Goal: Purchase product/service

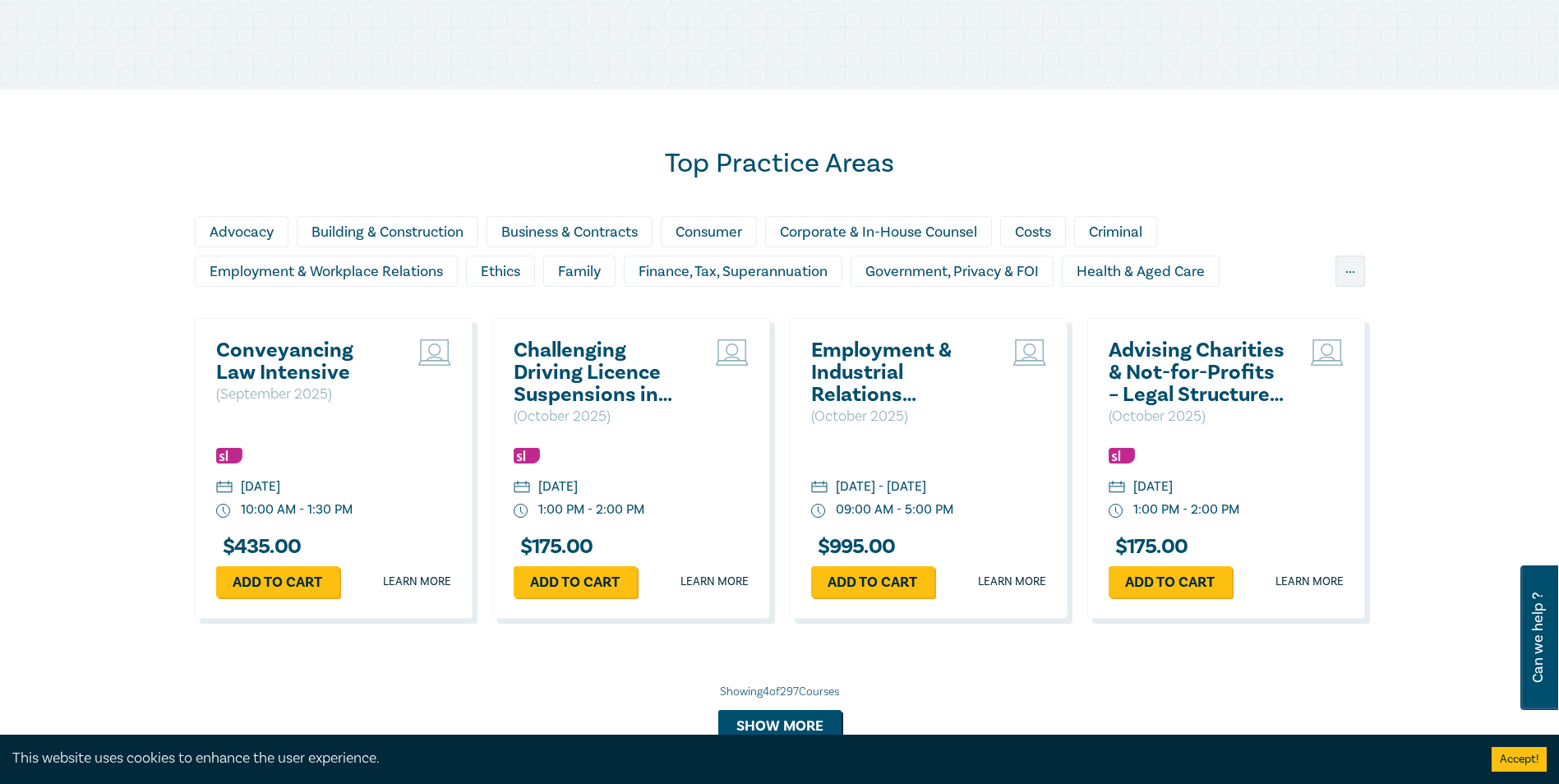
scroll to position [1267, 0]
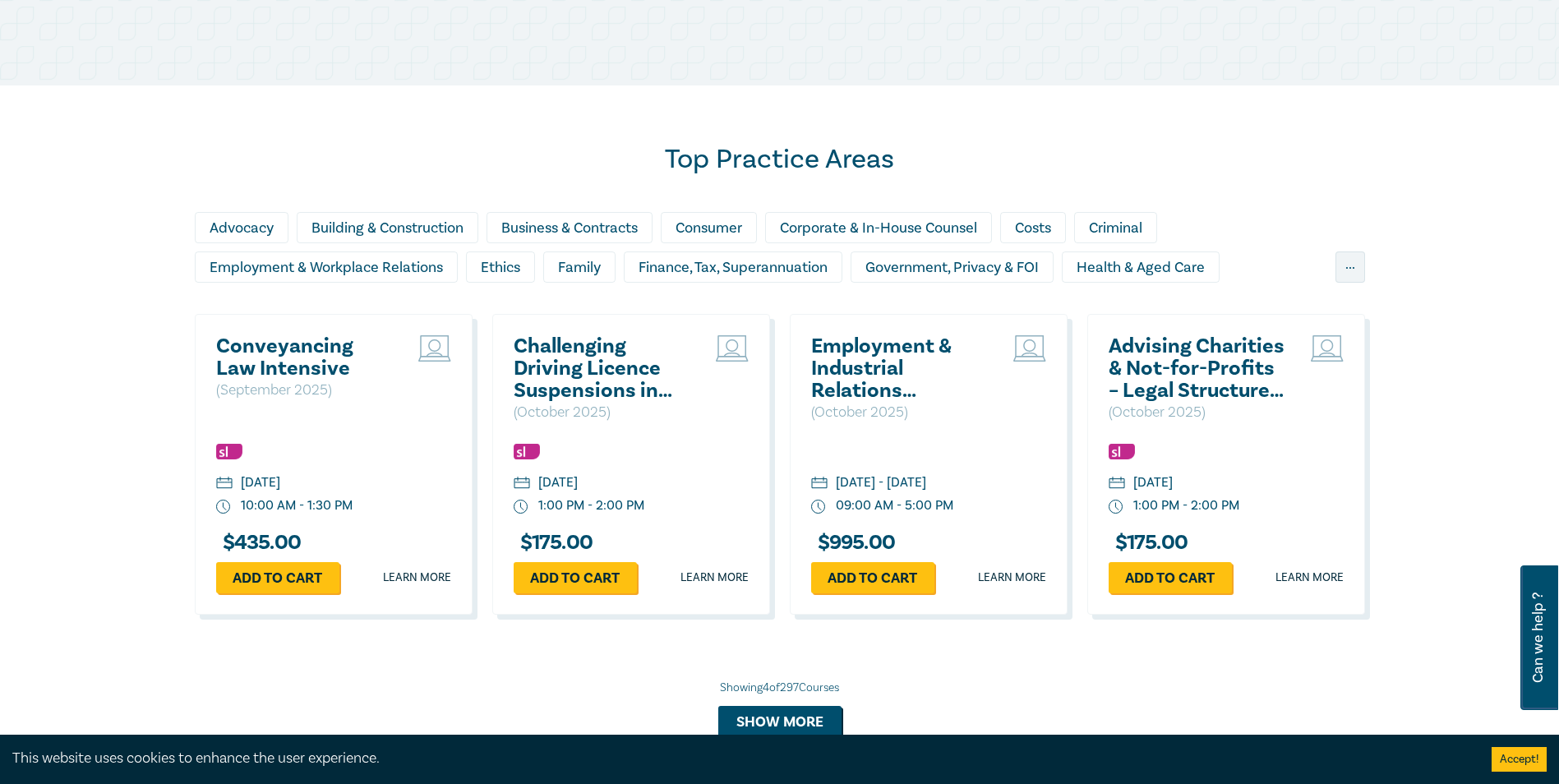
drag, startPoint x: 1557, startPoint y: 429, endPoint x: 1569, endPoint y: 483, distance: 55.3
click at [1558, 483] on html "0 $ NaN Store Home About us Program sign up Log in 0 Store Home All Programs CP…" at bounding box center [780, 330] width 1559 height 3195
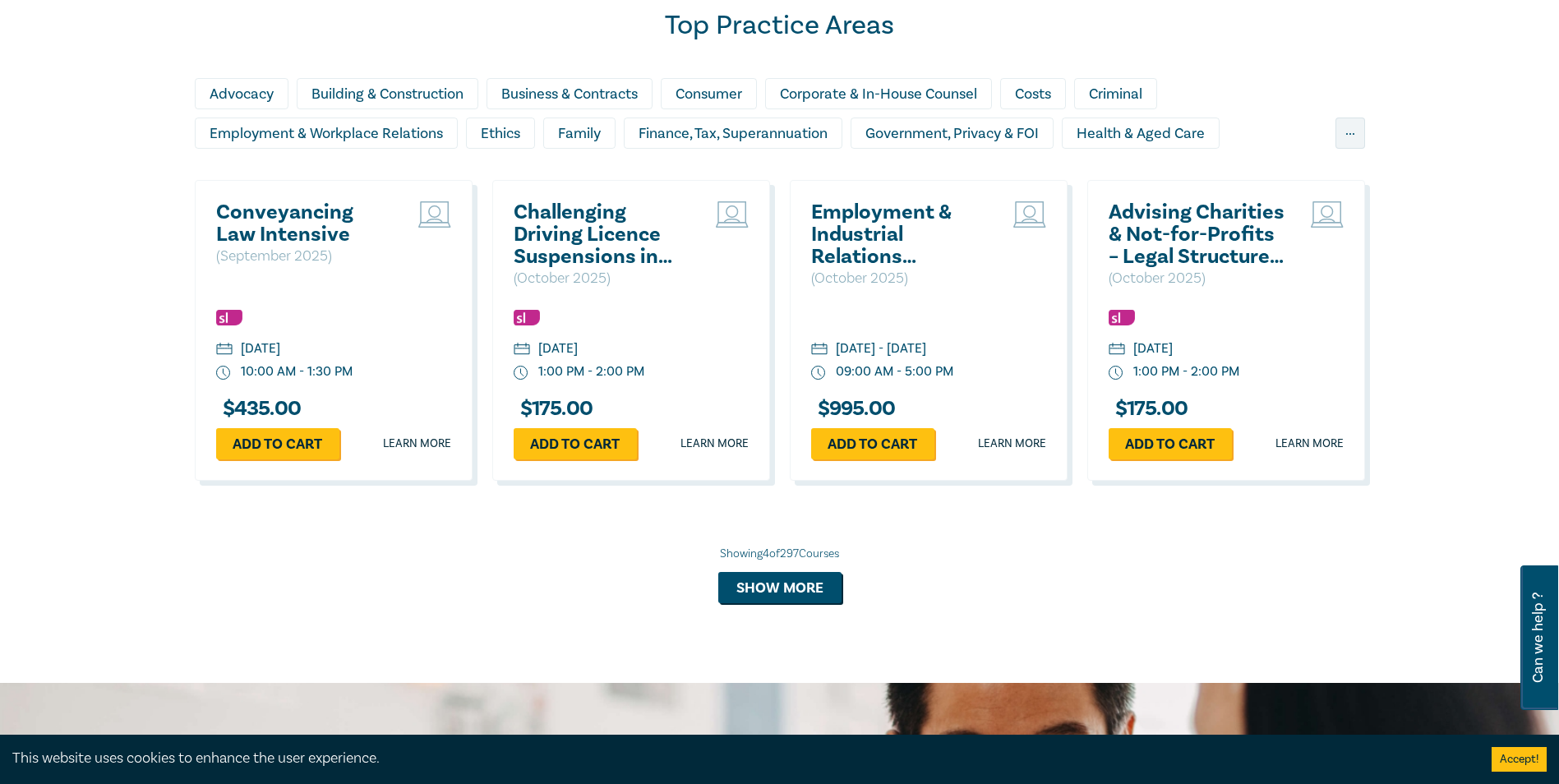
scroll to position [1352, 0]
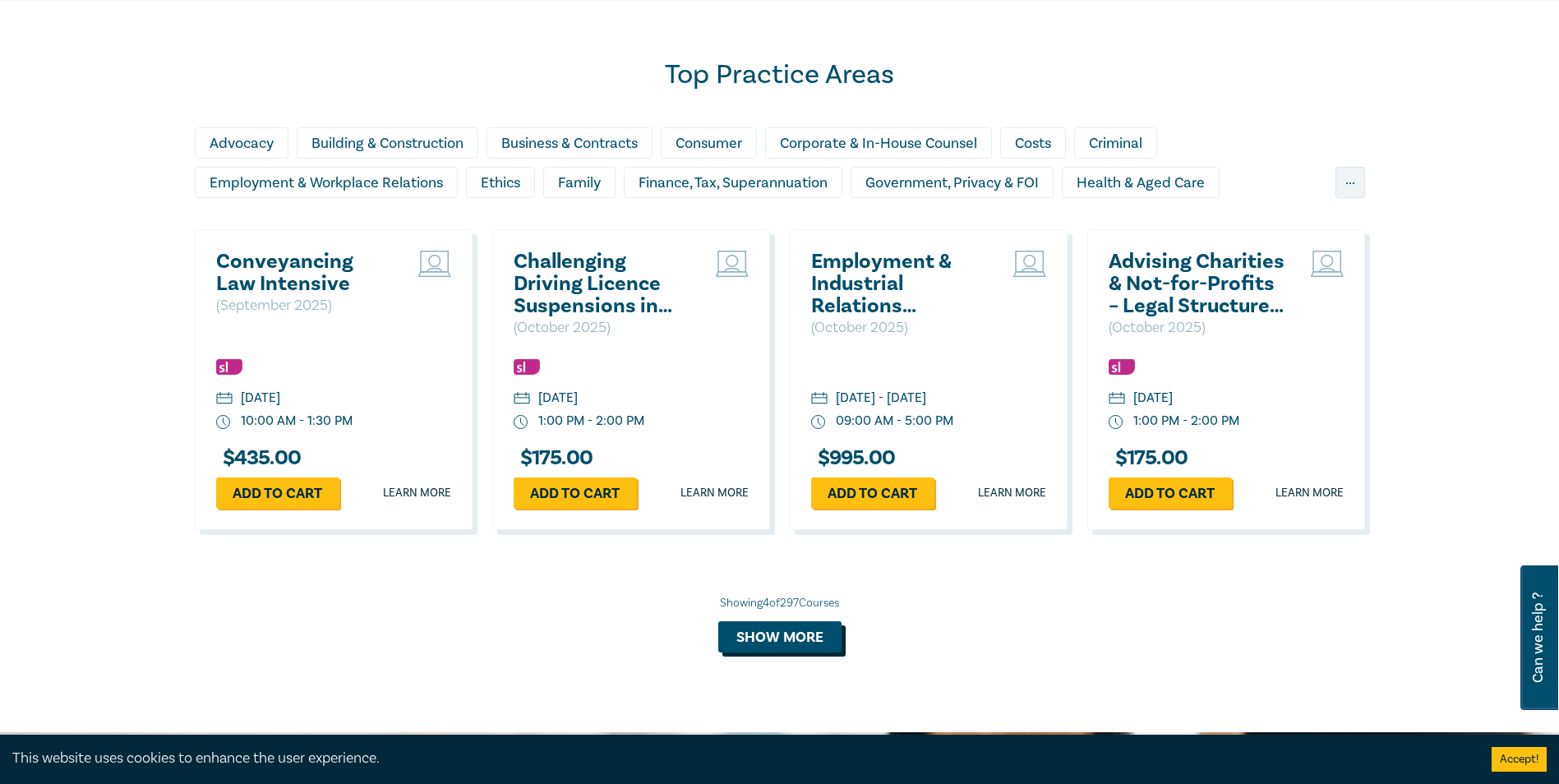
click at [790, 628] on button "Show more" at bounding box center [780, 637] width 124 height 31
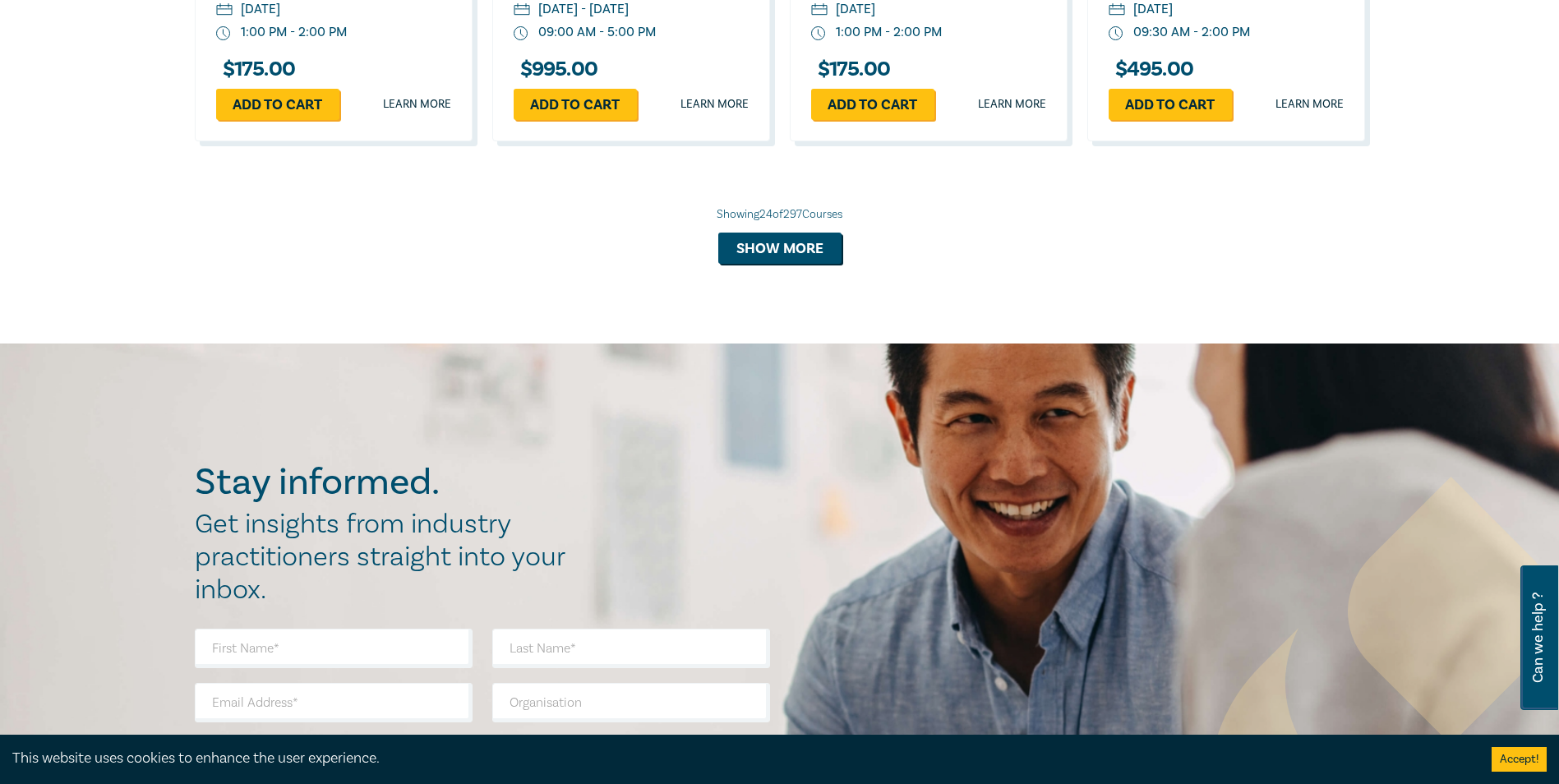
scroll to position [3327, 0]
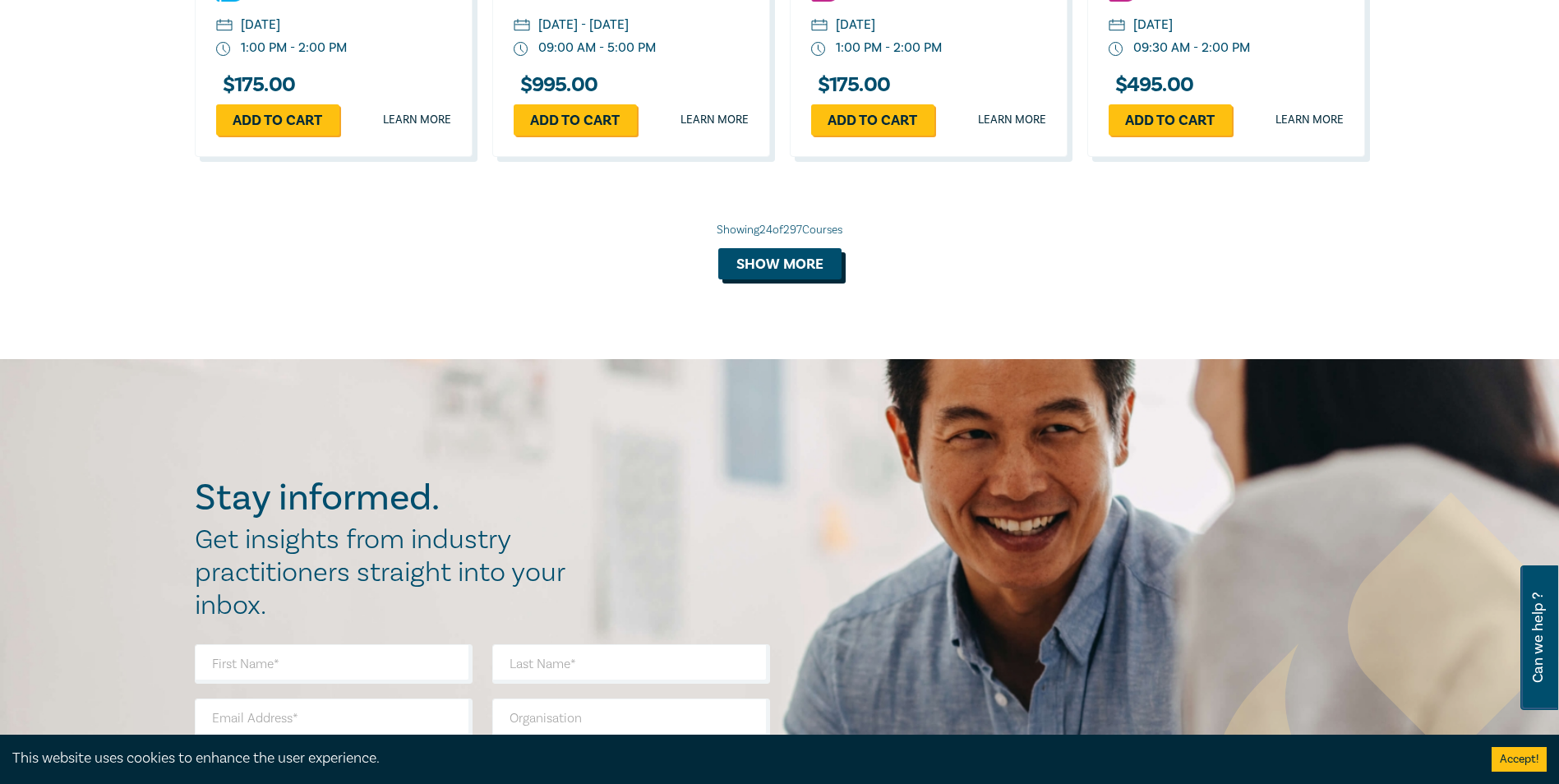
click at [796, 279] on button "Show more" at bounding box center [780, 264] width 124 height 31
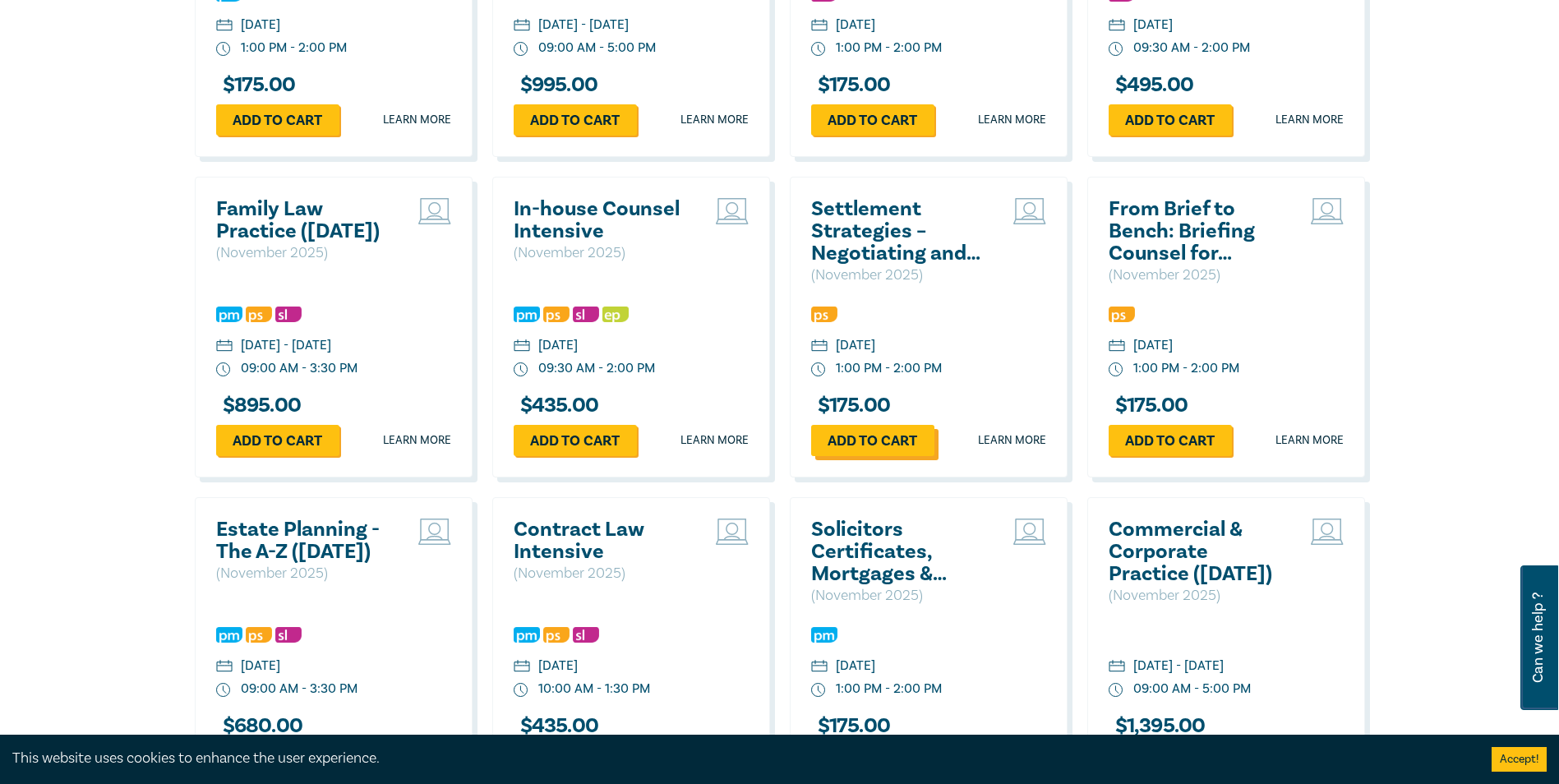
click at [887, 456] on link "Add to cart" at bounding box center [873, 441] width 124 height 31
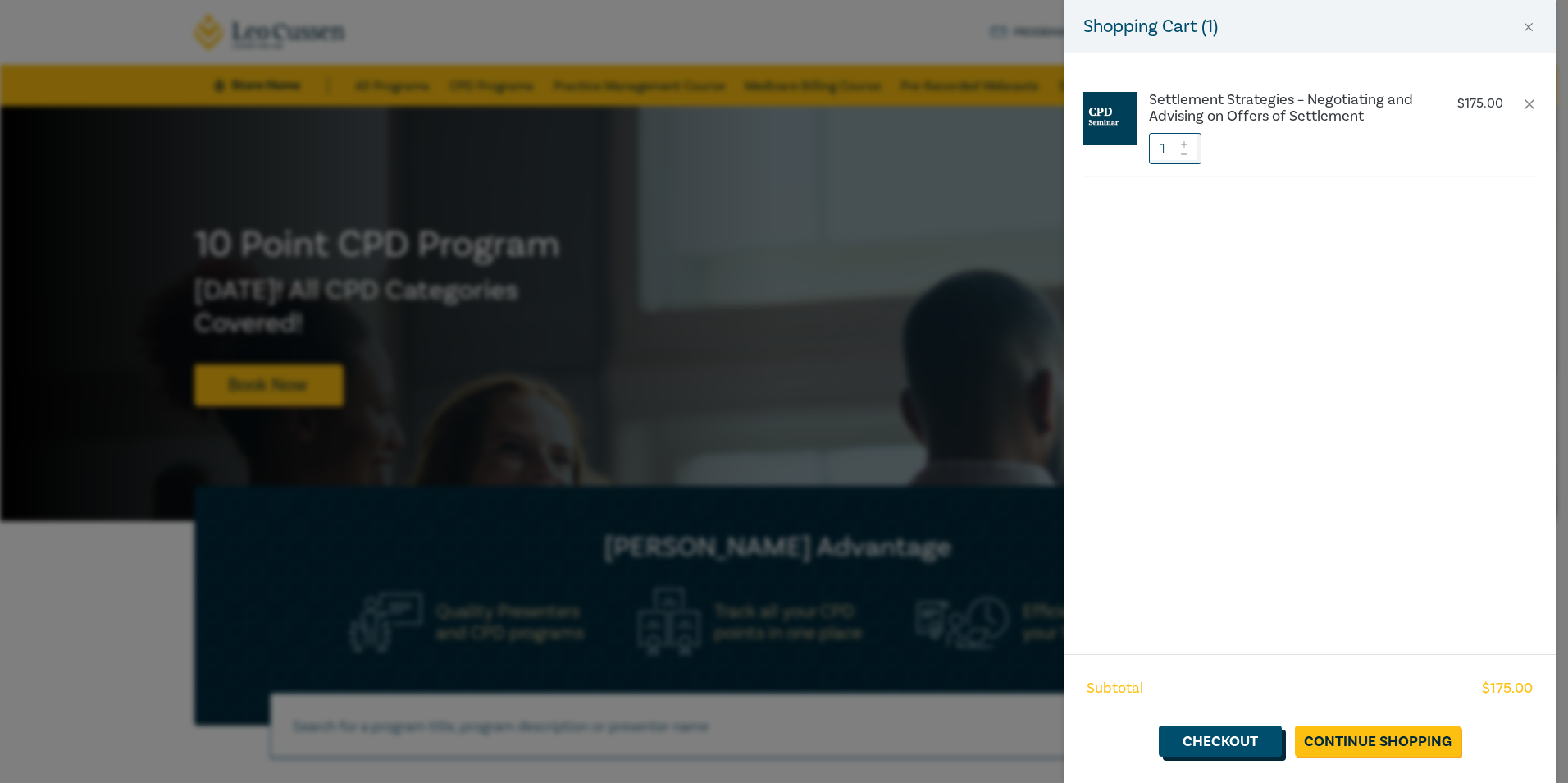
click at [1231, 738] on link "Checkout" at bounding box center [1219, 741] width 123 height 31
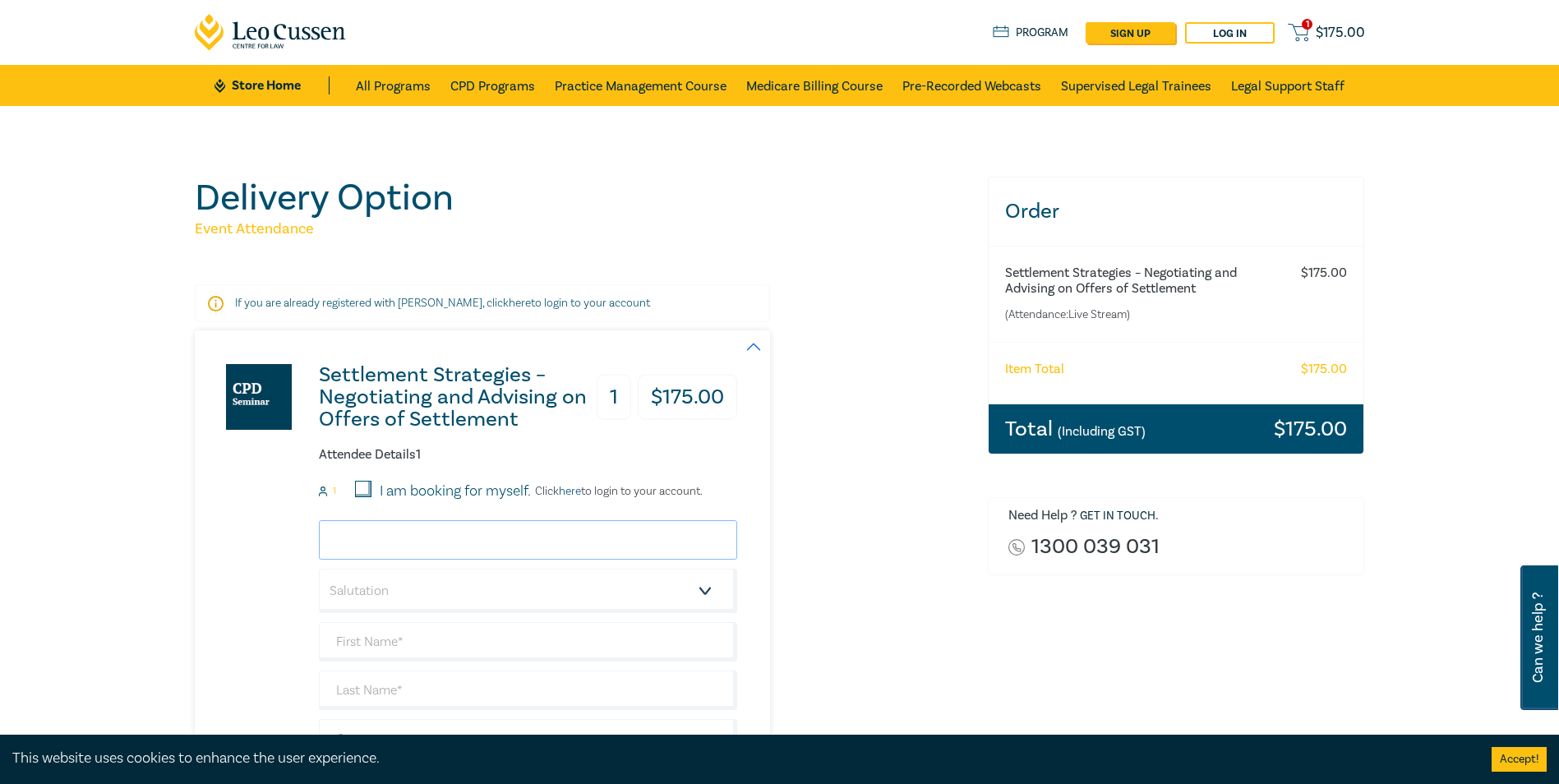
drag, startPoint x: 592, startPoint y: 543, endPoint x: 641, endPoint y: 542, distance: 49.0
click at [592, 543] on input "email" at bounding box center [528, 540] width 418 height 40
type input "[EMAIL_ADDRESS][DOMAIN_NAME]"
type input "Mark"
type input "[PERSON_NAME]"
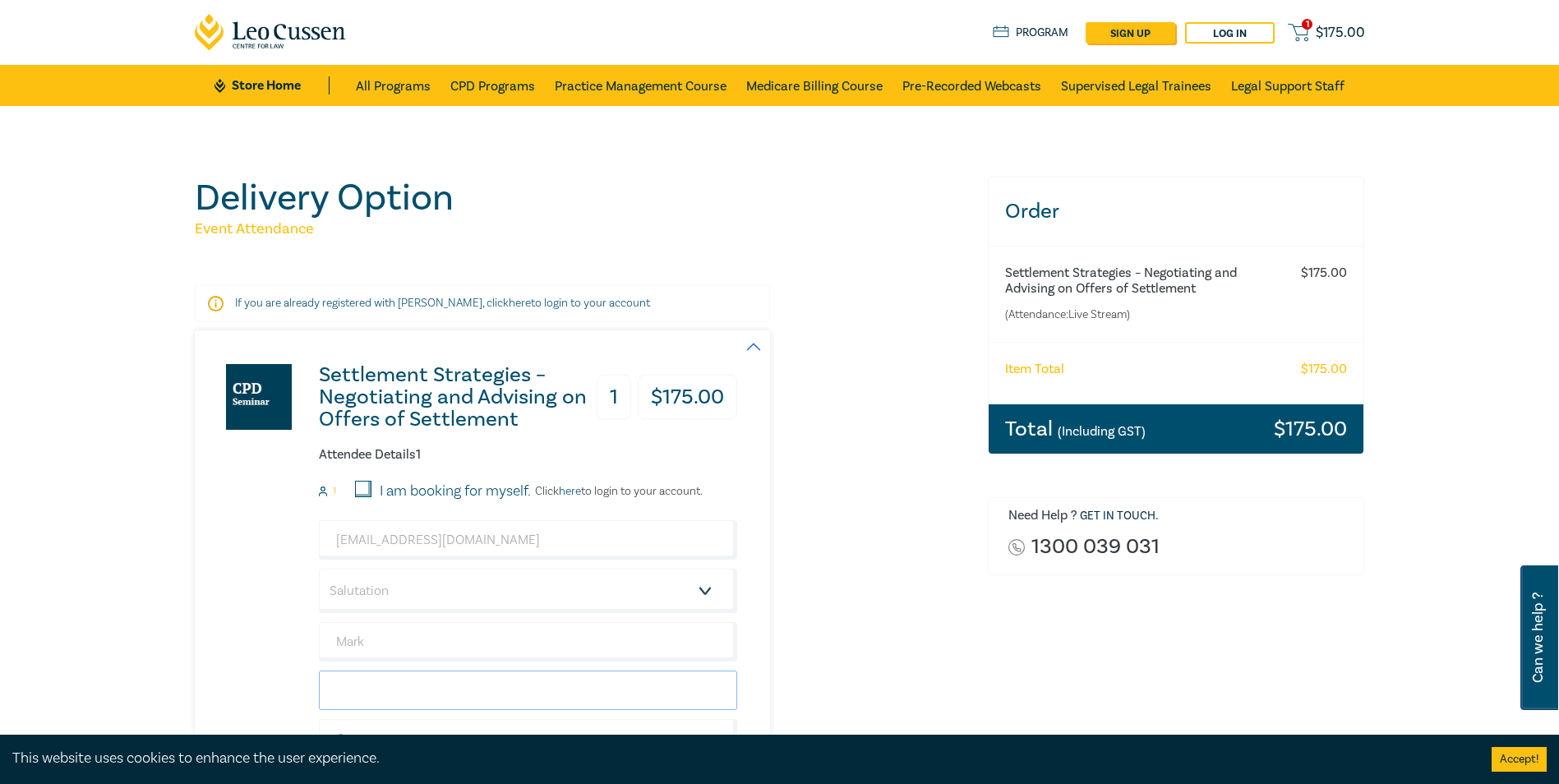
type input "[PERSON_NAME] & [PERSON_NAME]"
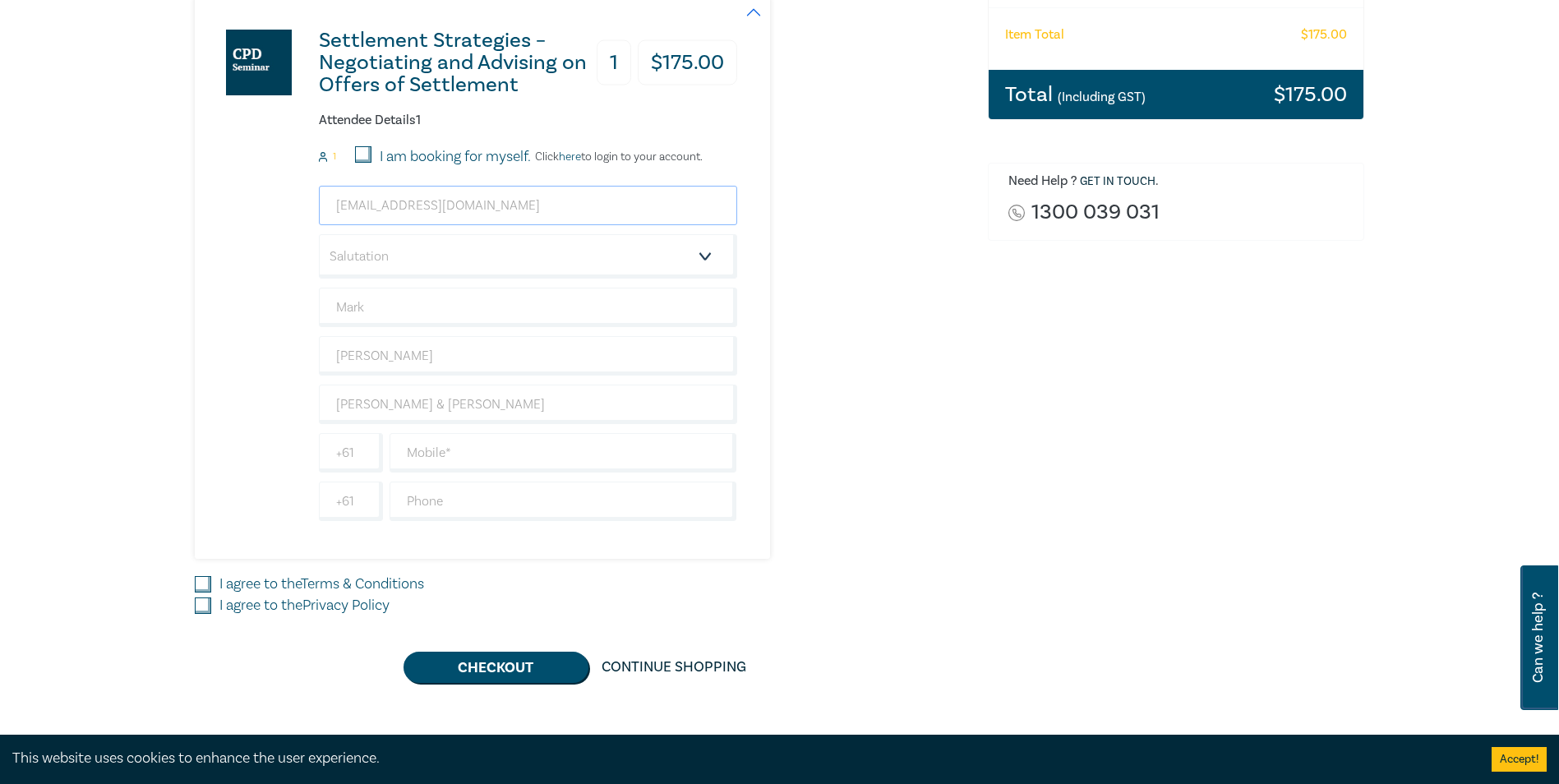
scroll to position [346, 0]
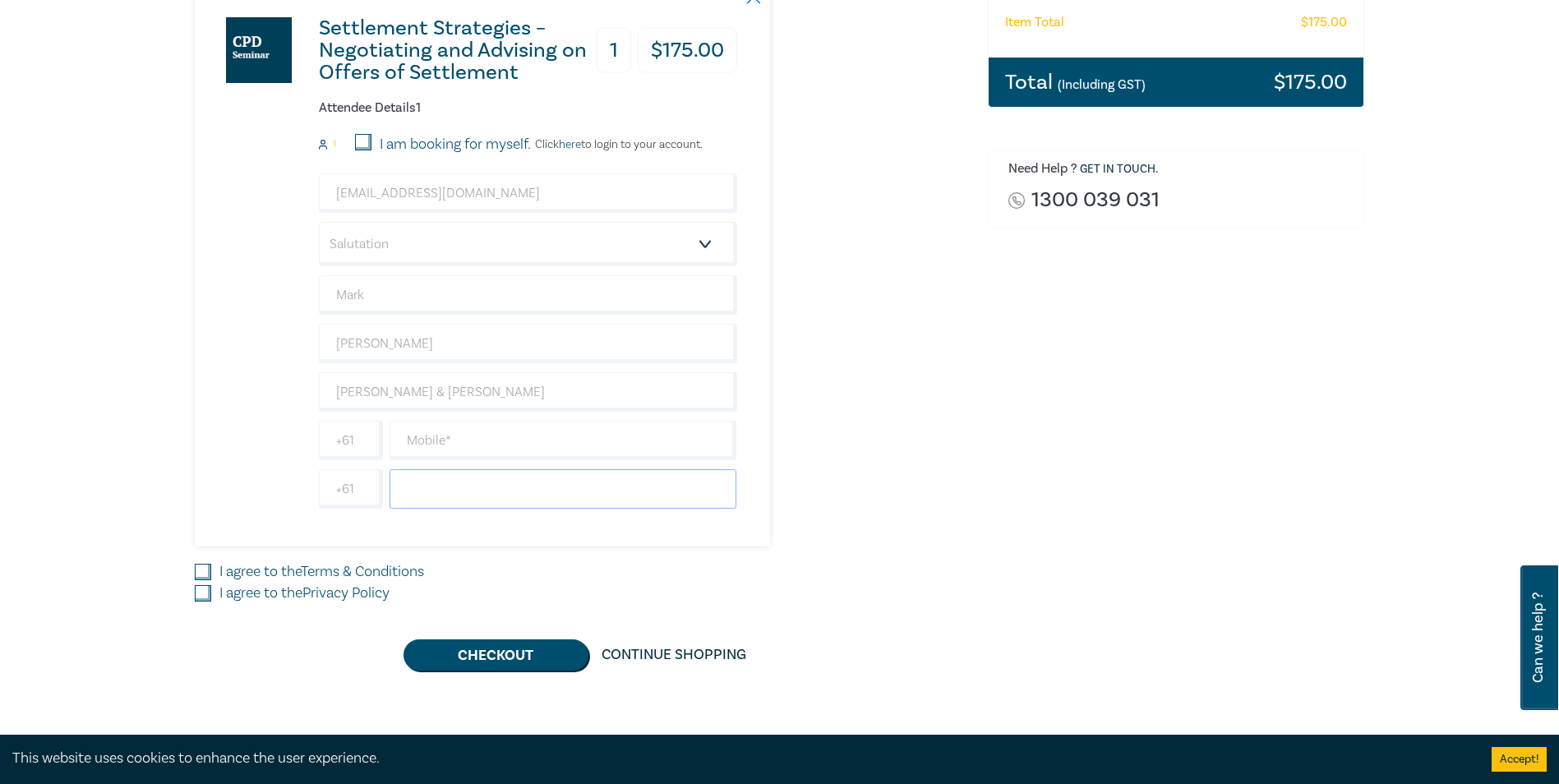
click at [470, 490] on input "text" at bounding box center [562, 488] width 347 height 40
type input "0"
click at [745, 423] on div "Settlement Strategies – Negotiating and Advising on Offers of Settlement 1 $ 17…" at bounding box center [482, 265] width 575 height 563
click at [500, 494] on input "text" at bounding box center [562, 488] width 347 height 40
type input "0397413777"
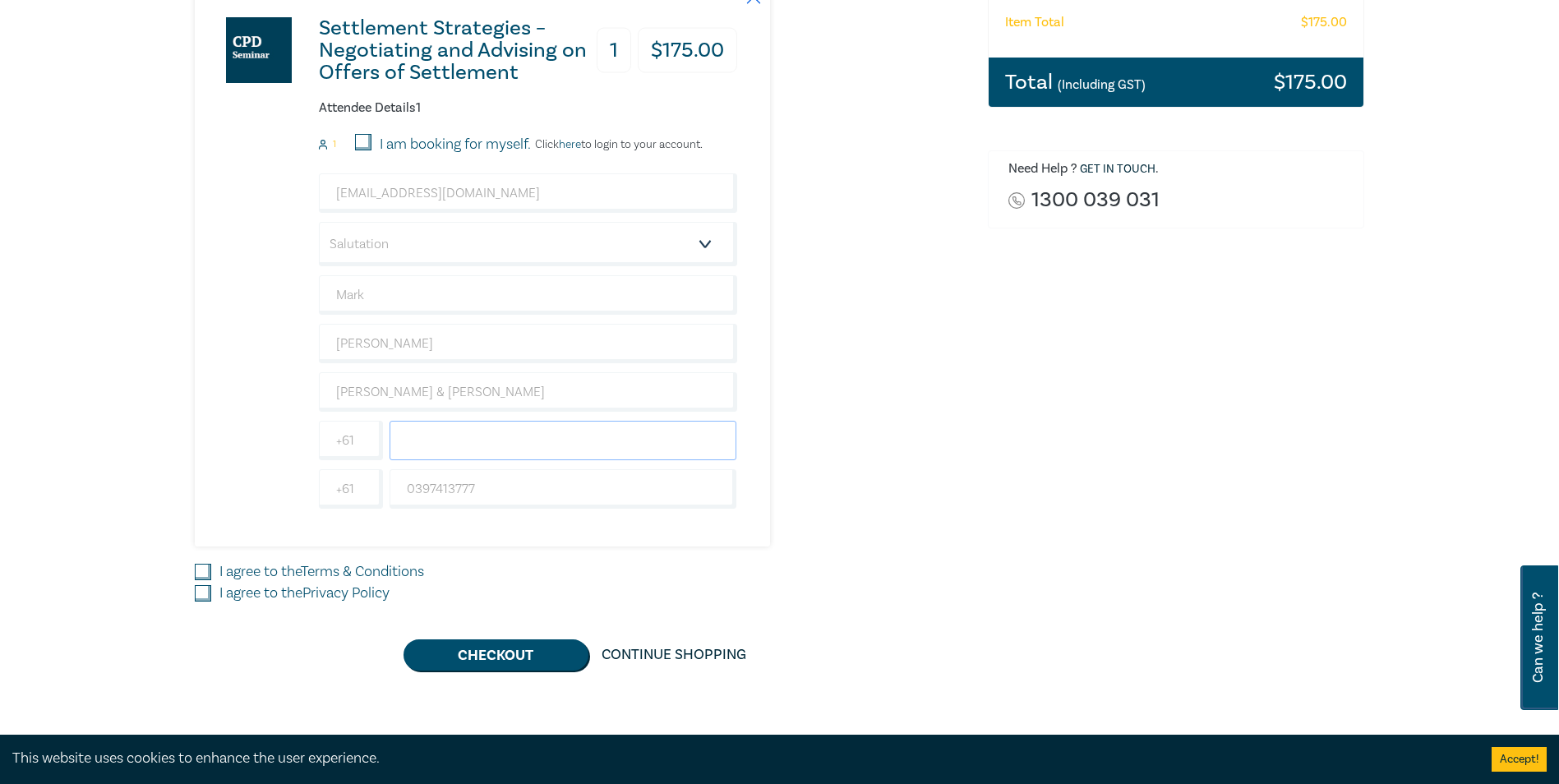
click at [492, 436] on input "text" at bounding box center [562, 440] width 347 height 40
type input "0402725710"
click at [203, 567] on input "I agree to the Terms & Conditions" at bounding box center [202, 571] width 17 height 17
checkbox input "true"
click at [201, 588] on input "I agree to the Privacy Policy" at bounding box center [202, 592] width 17 height 17
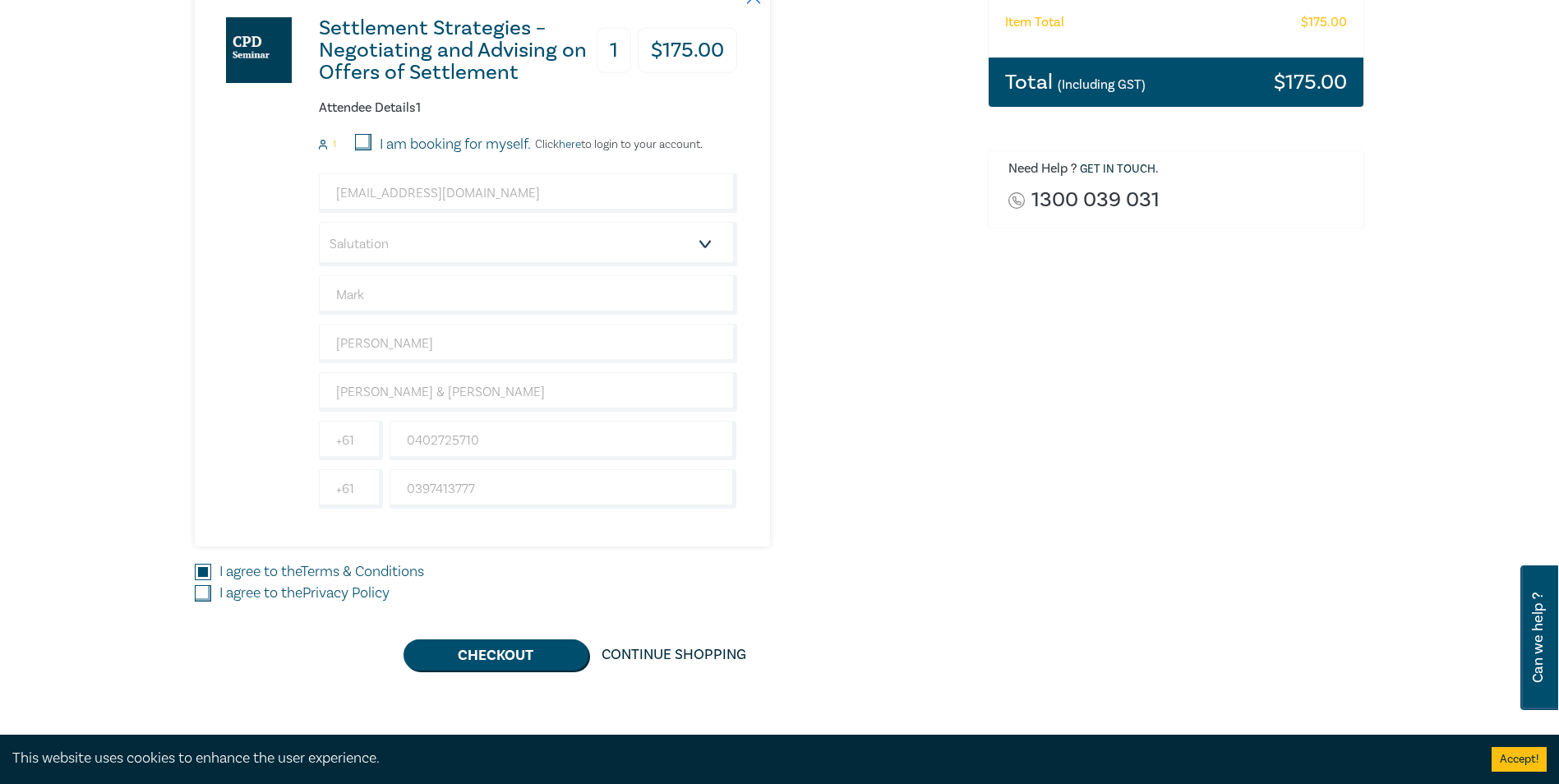
checkbox input "true"
click at [474, 654] on button "Checkout" at bounding box center [496, 655] width 185 height 31
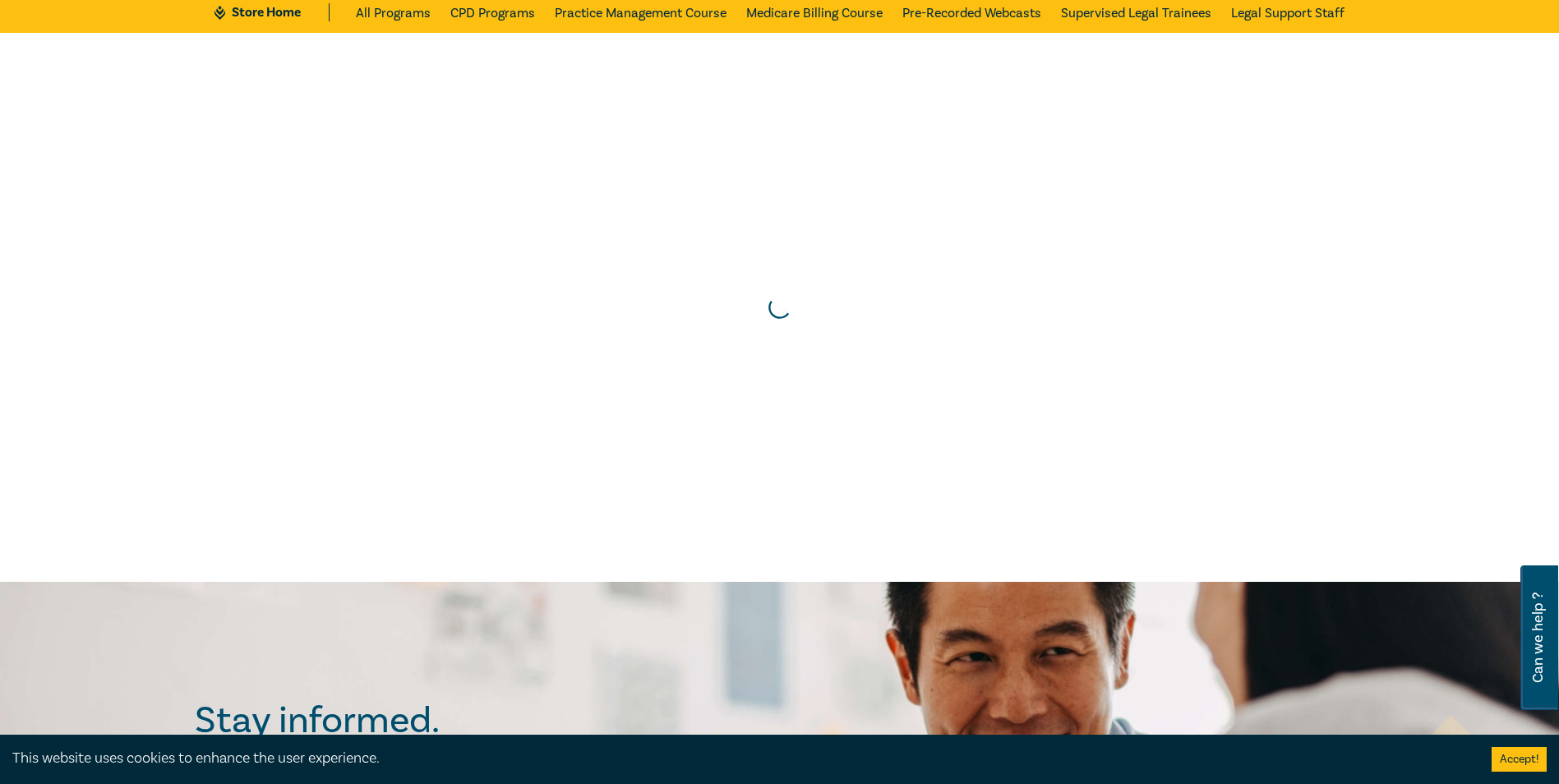
scroll to position [0, 0]
